Goal: Find specific page/section: Find specific page/section

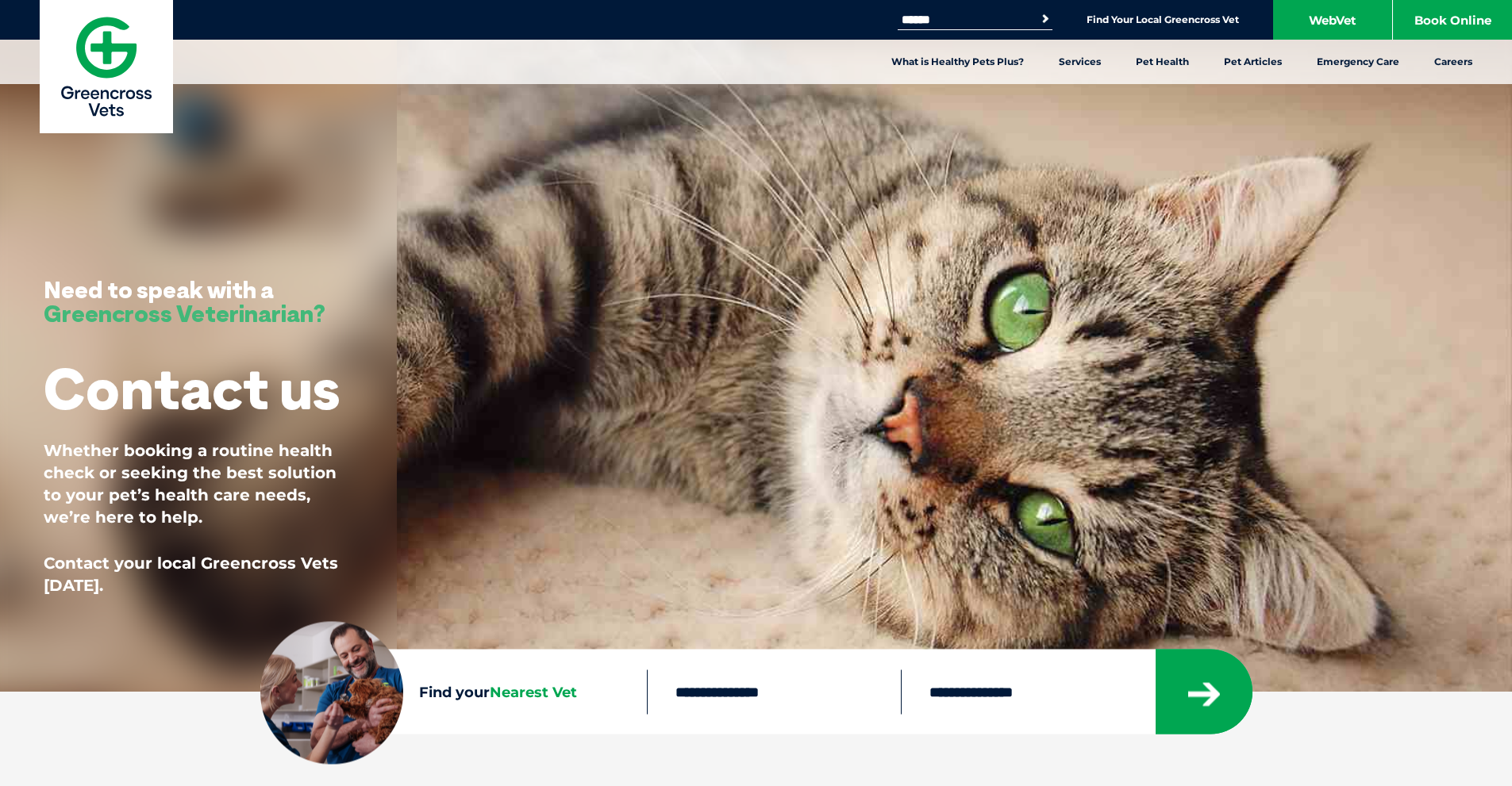
click at [711, 694] on input "text" at bounding box center [774, 692] width 254 height 45
type input "****"
click at [1230, 684] on button "submit" at bounding box center [1204, 692] width 97 height 85
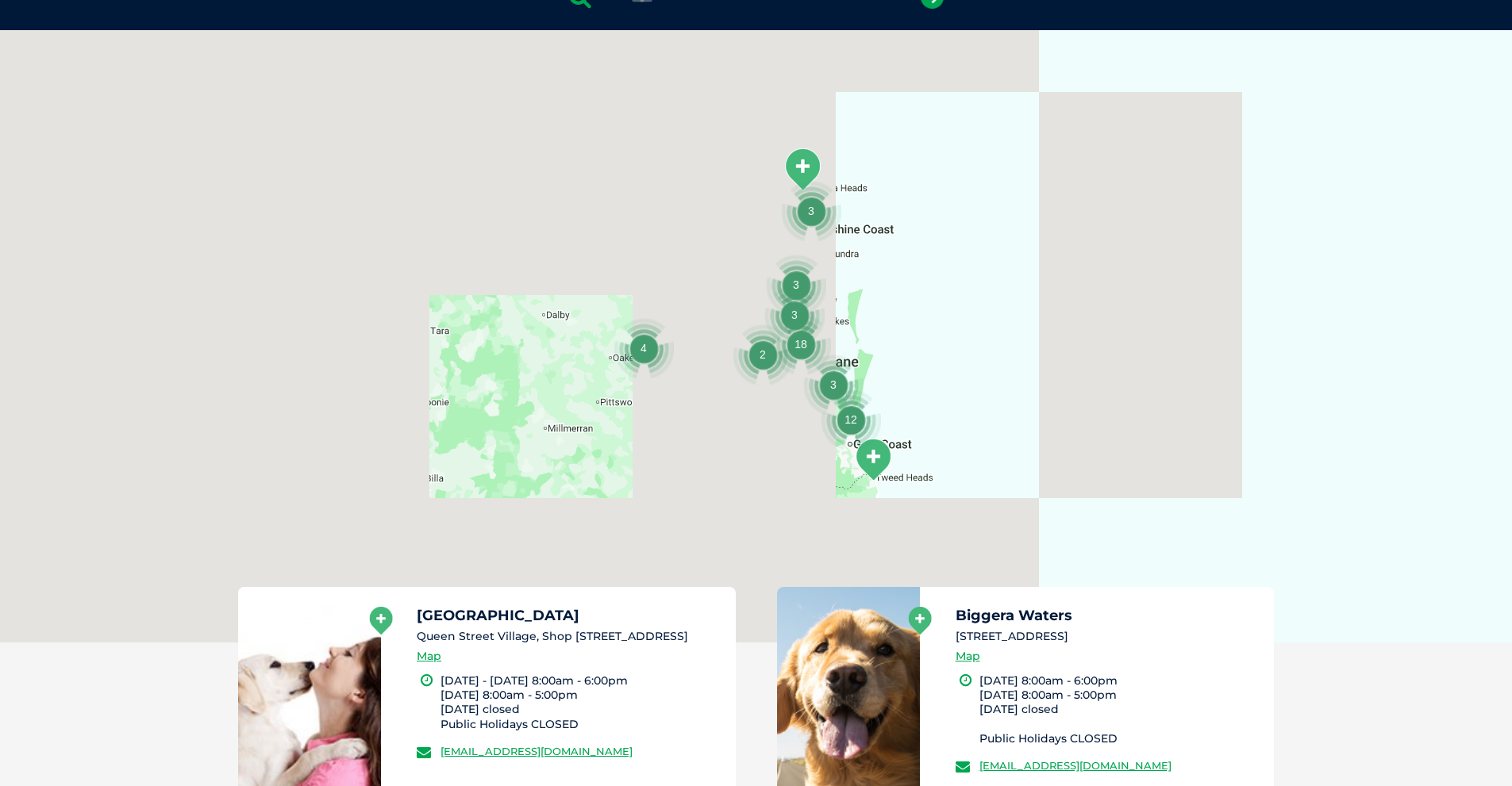
scroll to position [364, 0]
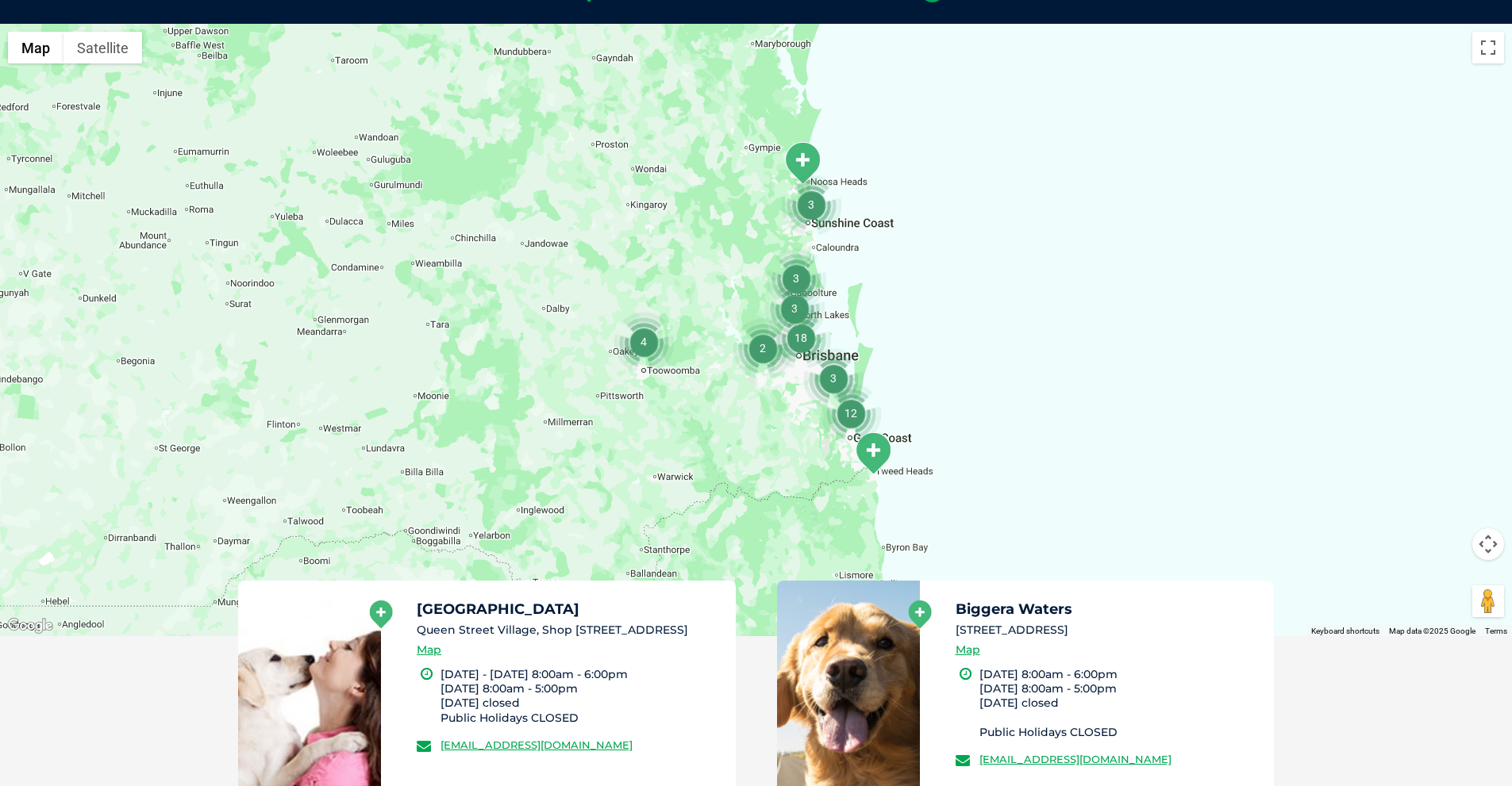
click at [855, 411] on img "12" at bounding box center [850, 413] width 60 height 60
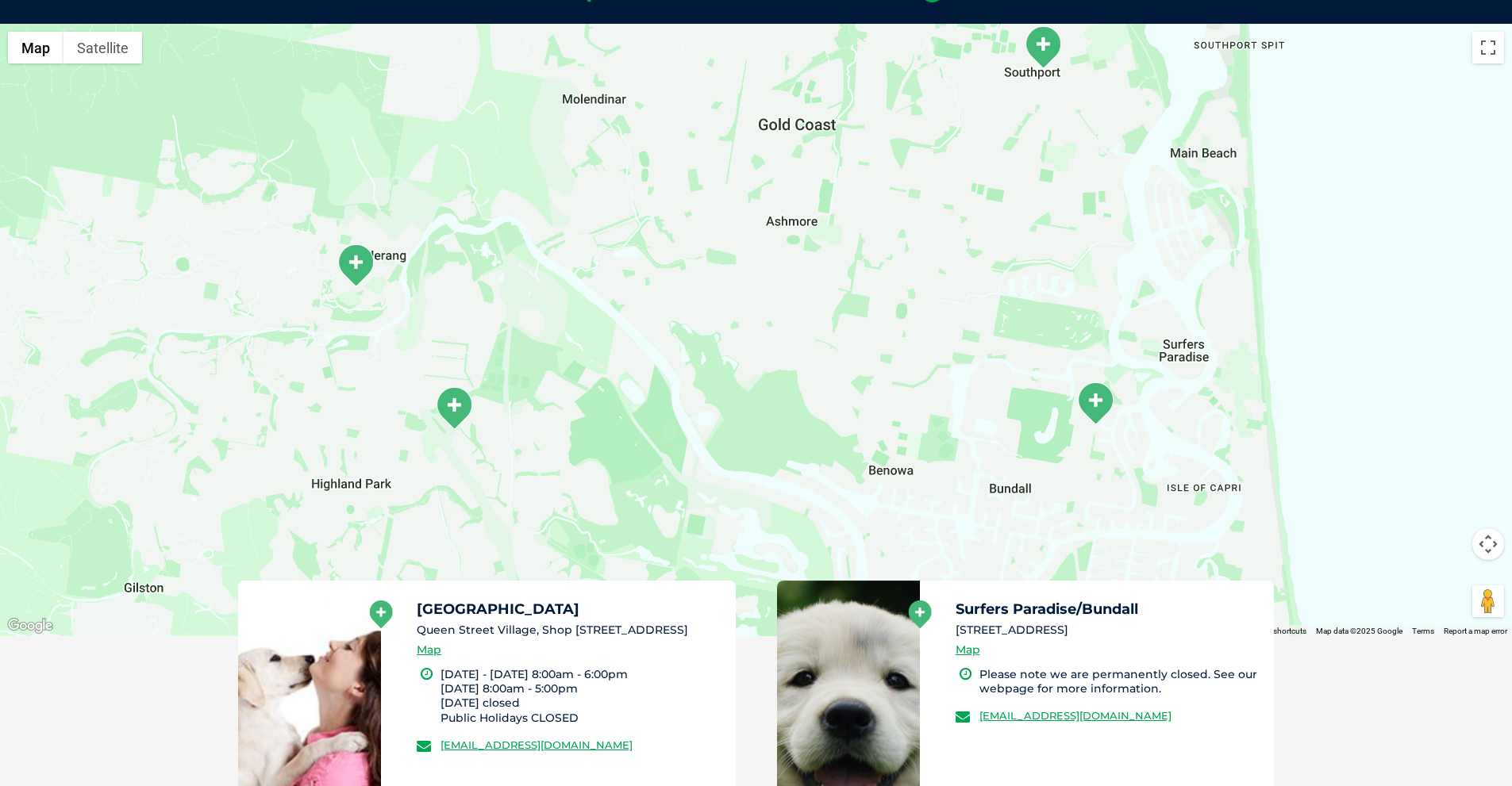
click at [366, 271] on img "Nerang" at bounding box center [356, 265] width 40 height 44
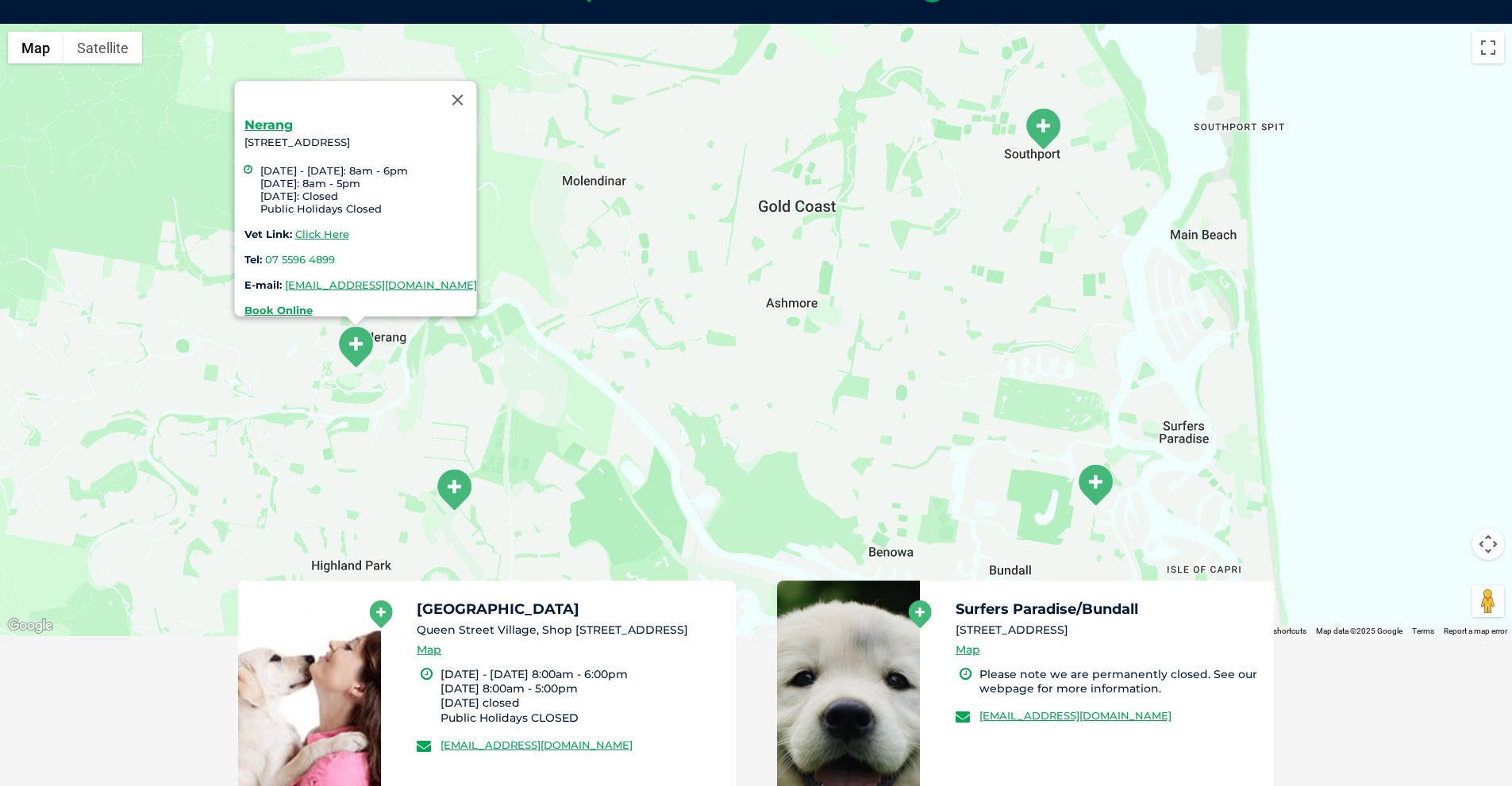
click at [513, 124] on div "Nerang [STREET_ADDRESS] [DATE] - [DATE]: 8am - 6pm [DATE]: 8am - 5pm [DATE]: Cl…" at bounding box center [756, 330] width 1512 height 612
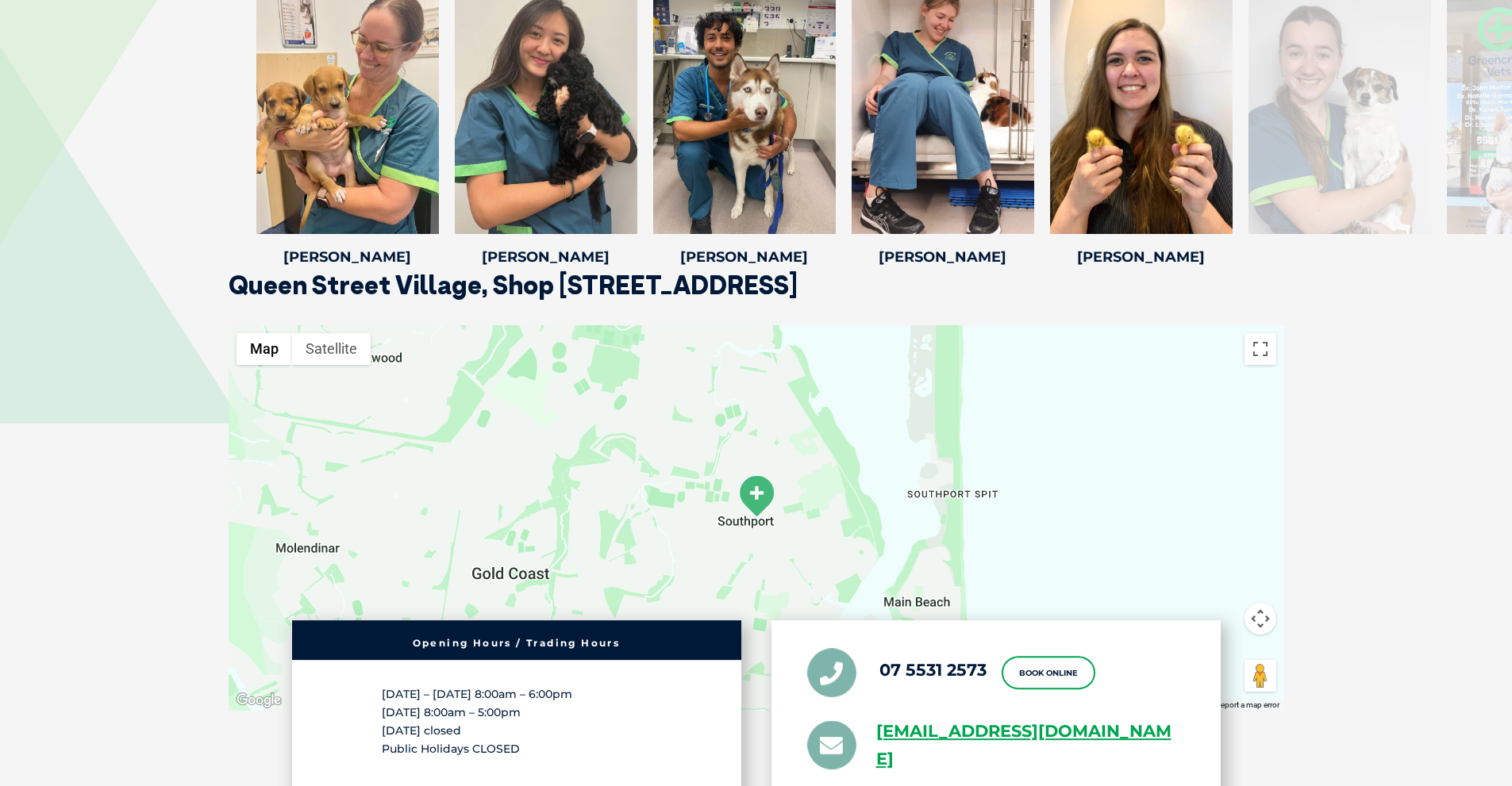
scroll to position [2883, 0]
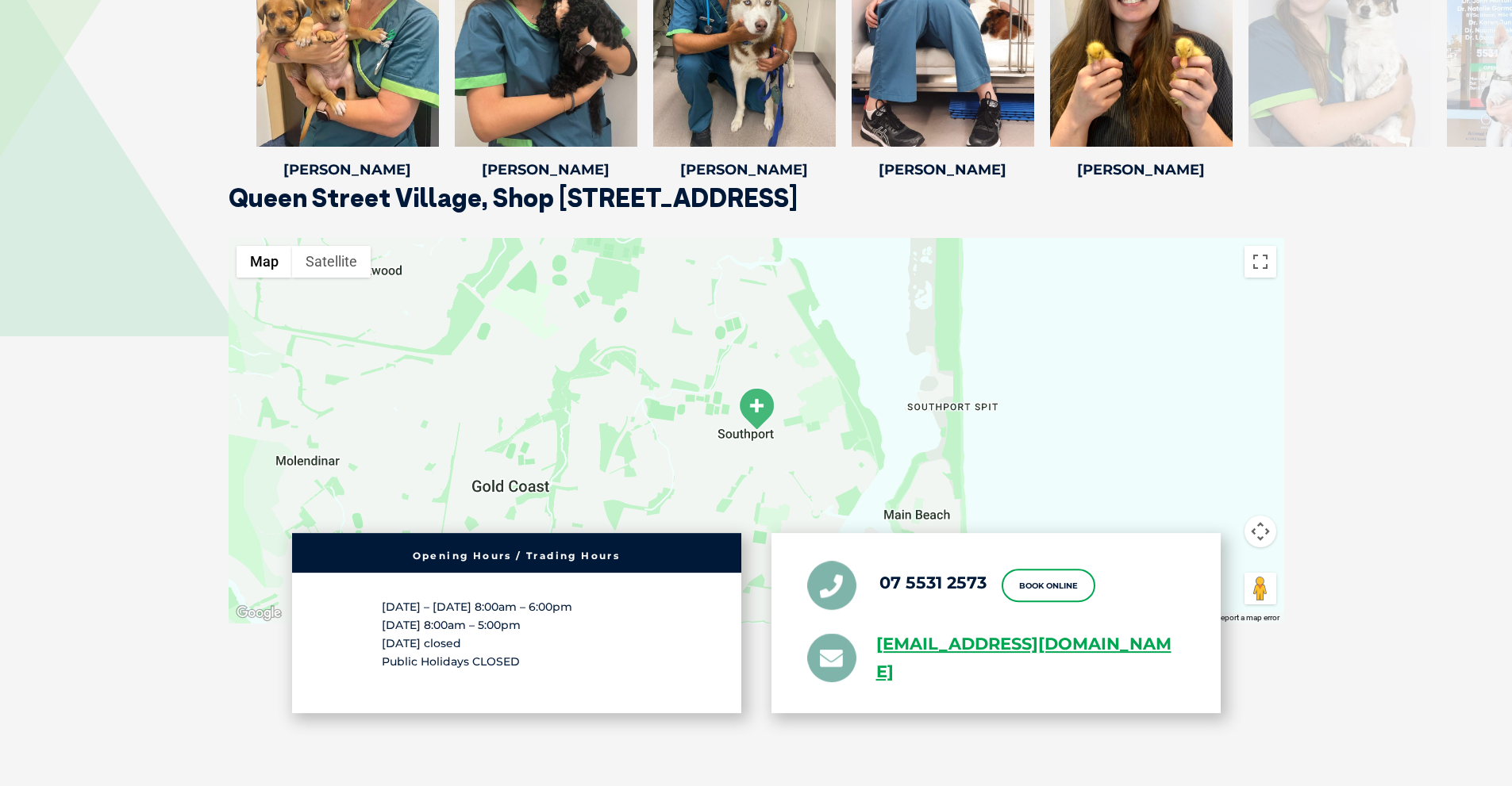
click at [756, 422] on img at bounding box center [757, 409] width 40 height 44
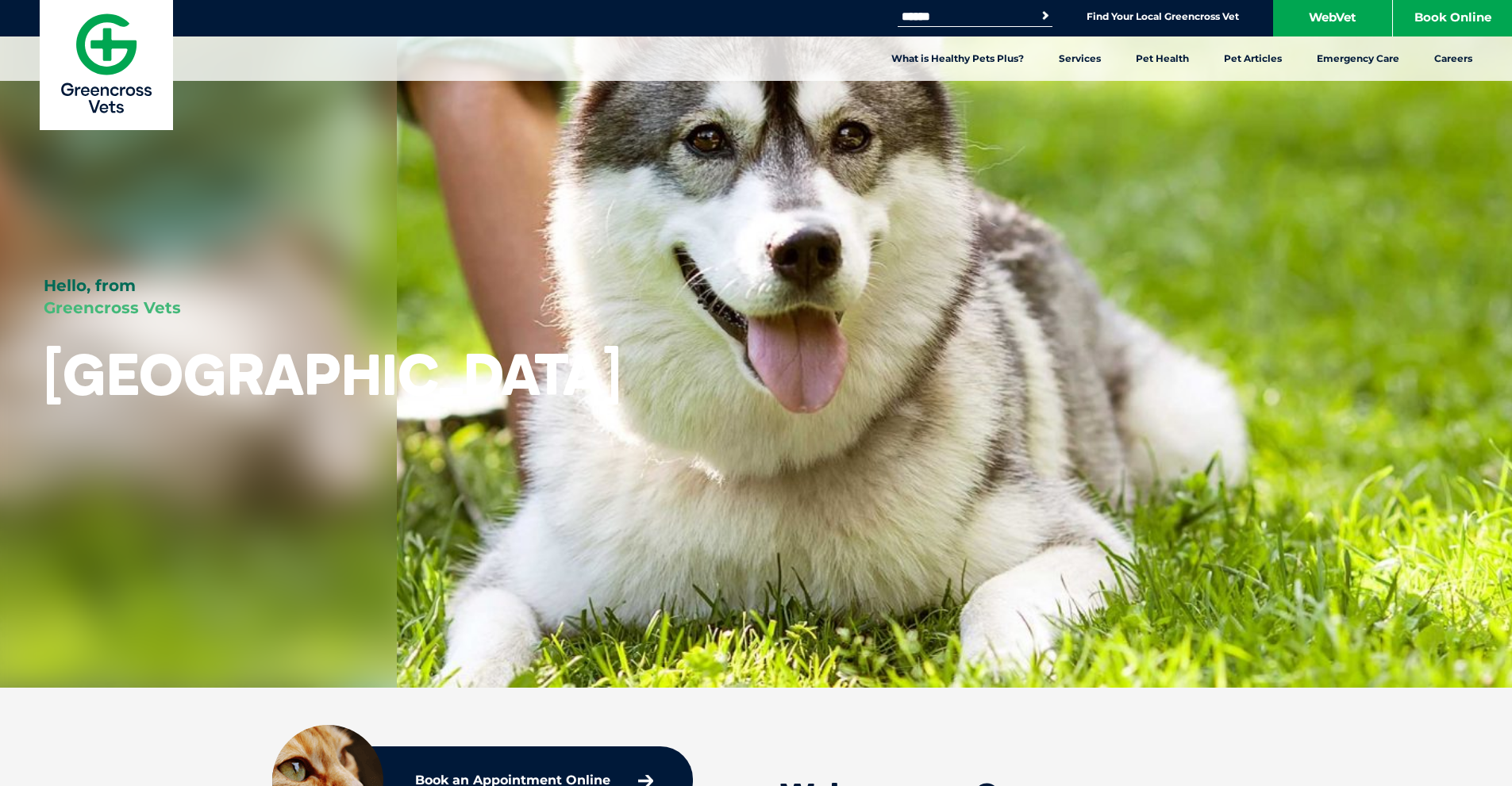
scroll to position [0, 0]
